Goal: Task Accomplishment & Management: Complete application form

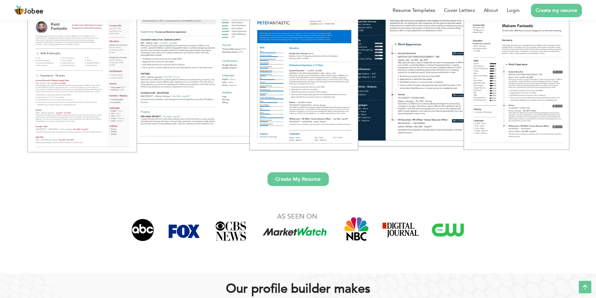
scroll to position [125, 0]
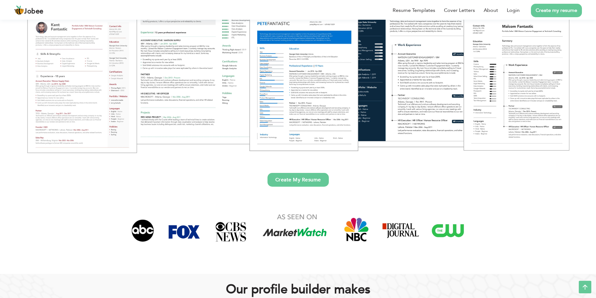
click at [291, 183] on link "Create My Resume" at bounding box center [298, 180] width 61 height 14
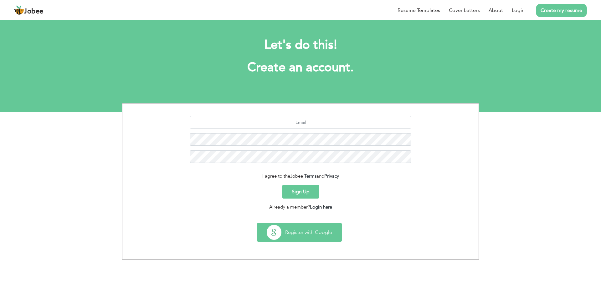
click at [325, 230] on button "Register with Google" at bounding box center [299, 232] width 84 height 18
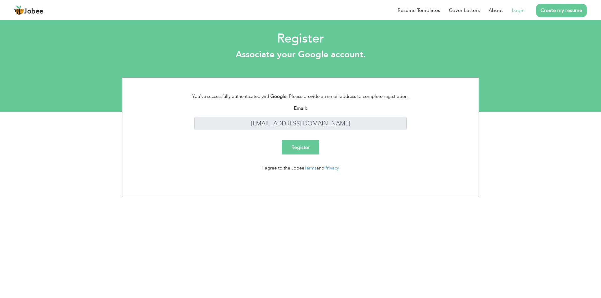
click at [310, 144] on input "Register" at bounding box center [301, 147] width 38 height 14
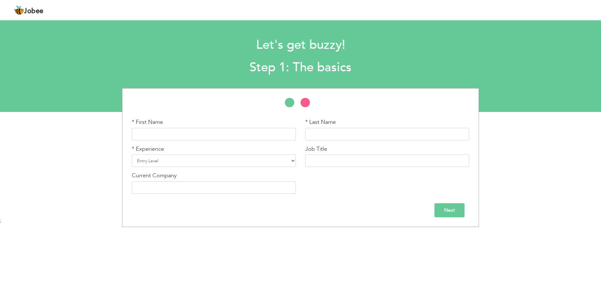
click at [233, 122] on div "* First Name" at bounding box center [214, 129] width 164 height 22
drag, startPoint x: 234, startPoint y: 134, endPoint x: 601, endPoint y: 115, distance: 366.6
click at [234, 134] on input "text" at bounding box center [214, 134] width 164 height 13
type input "Muhammad"
type input "Amir Javaid"
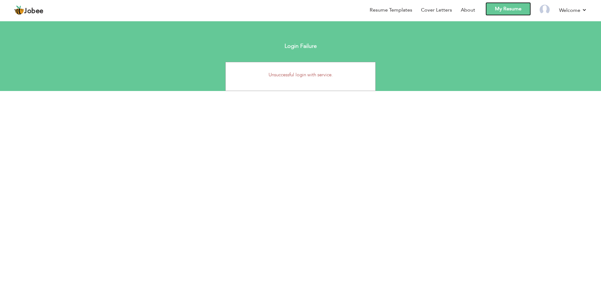
click at [495, 12] on link "My Resume" at bounding box center [507, 8] width 45 height 13
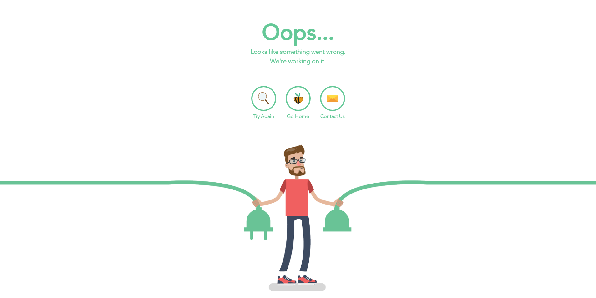
click at [265, 98] on li "Try Again" at bounding box center [263, 103] width 25 height 34
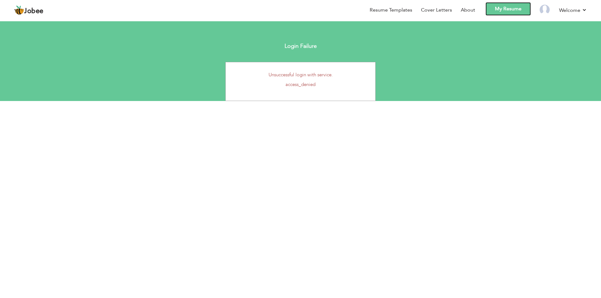
click at [509, 13] on link "My Resume" at bounding box center [507, 8] width 45 height 13
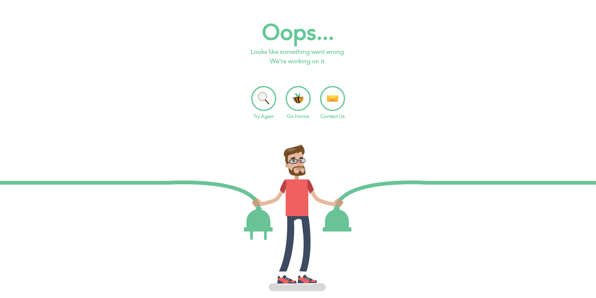
click at [296, 104] on li "Go Home" at bounding box center [298, 103] width 25 height 34
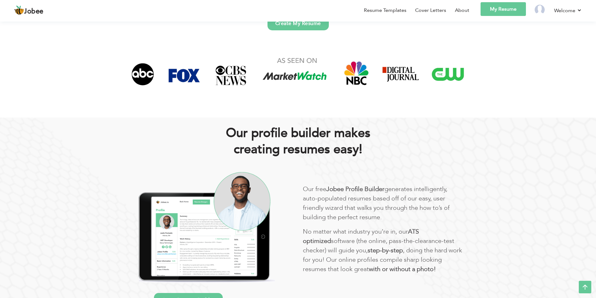
scroll to position [219, 0]
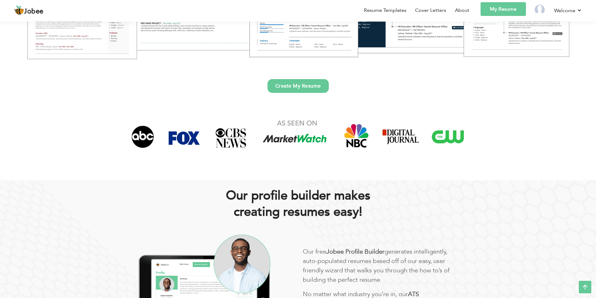
click at [291, 85] on link "Create My Resume" at bounding box center [298, 86] width 61 height 14
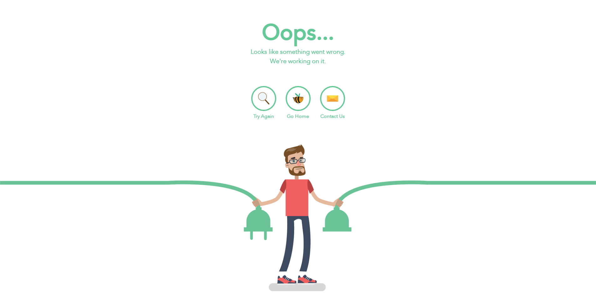
click at [271, 101] on li "Try Again" at bounding box center [263, 103] width 25 height 34
click at [299, 105] on li "Go Home" at bounding box center [298, 103] width 25 height 34
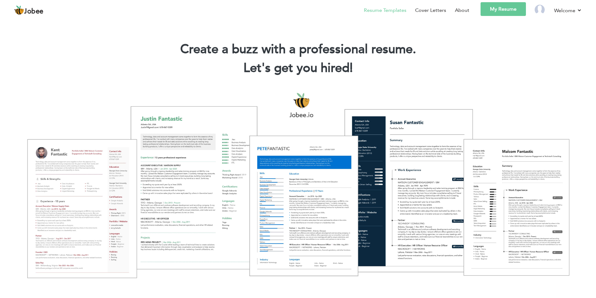
click at [391, 8] on link "Resume Templates" at bounding box center [385, 11] width 43 height 8
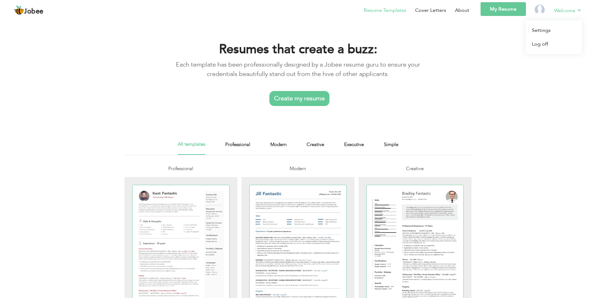
click at [575, 8] on link "Welcome" at bounding box center [568, 11] width 28 height 8
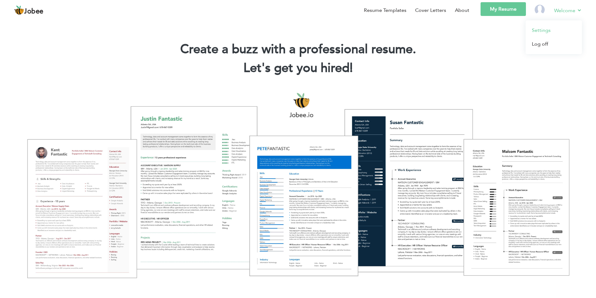
click at [546, 28] on link "Settings" at bounding box center [554, 30] width 56 height 14
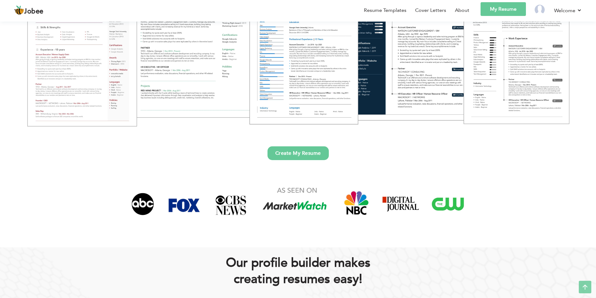
scroll to position [156, 0]
